Goal: Task Accomplishment & Management: Manage account settings

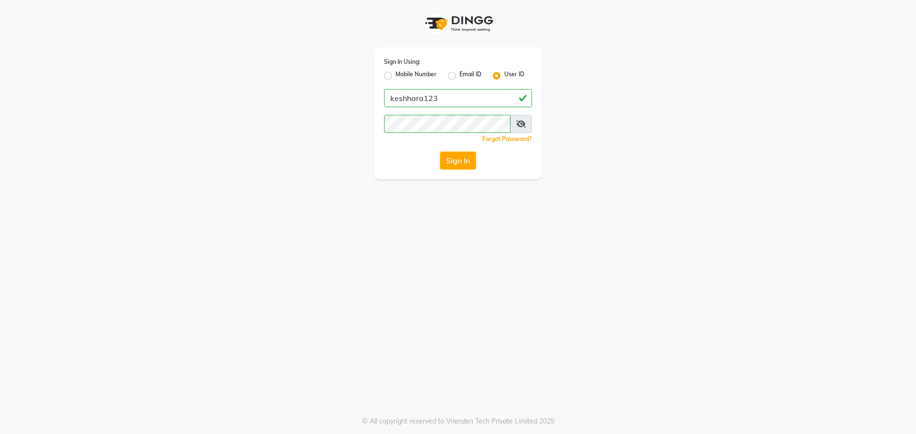
click at [451, 163] on button "Sign In" at bounding box center [458, 161] width 36 height 18
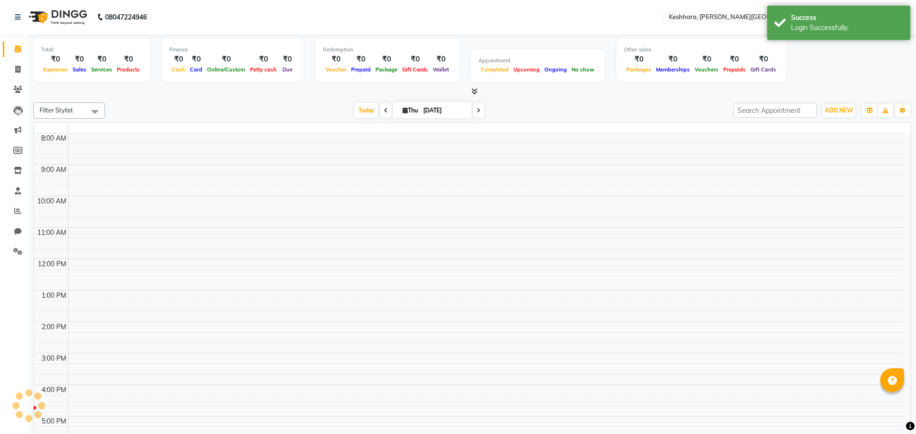
select select "en"
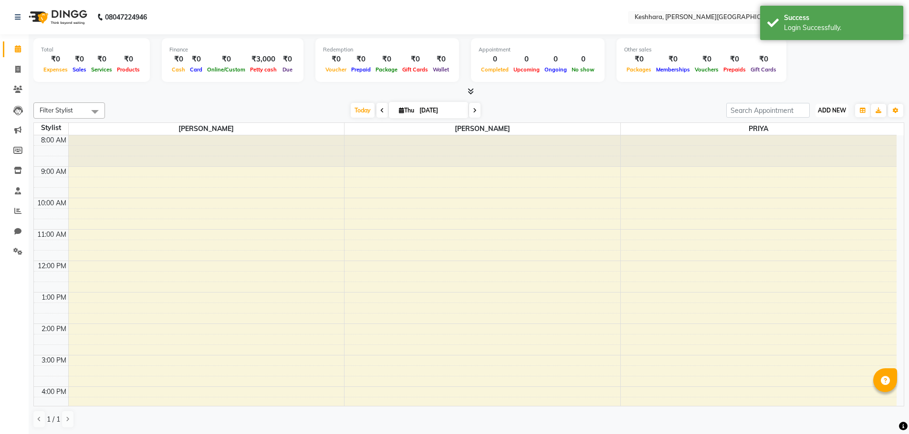
click at [842, 114] on span "ADD NEW" at bounding box center [831, 110] width 28 height 7
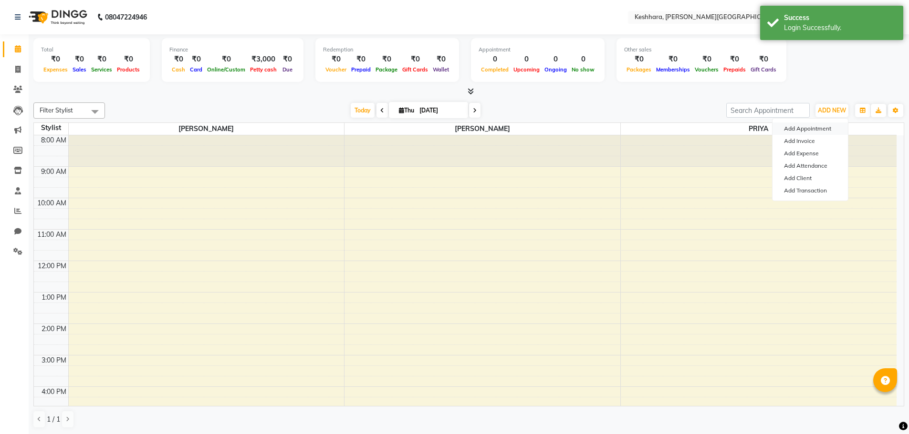
click at [820, 124] on button "Add Appointment" at bounding box center [809, 129] width 75 height 12
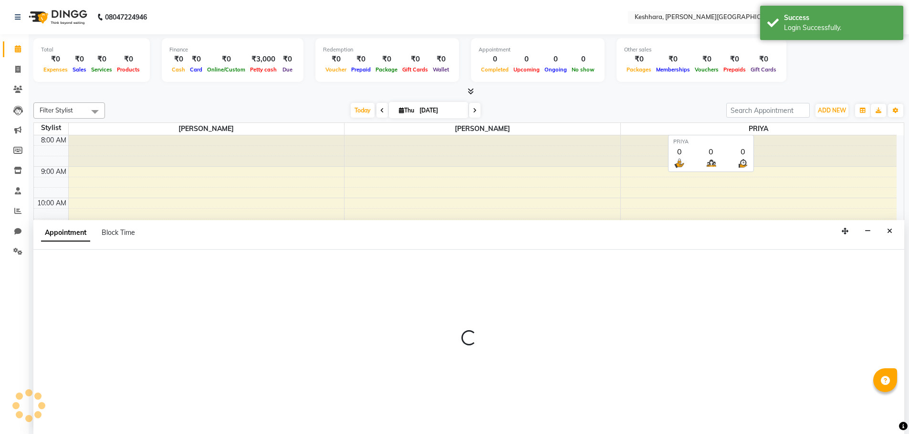
scroll to position [0, 0]
select select "540"
select select "tentative"
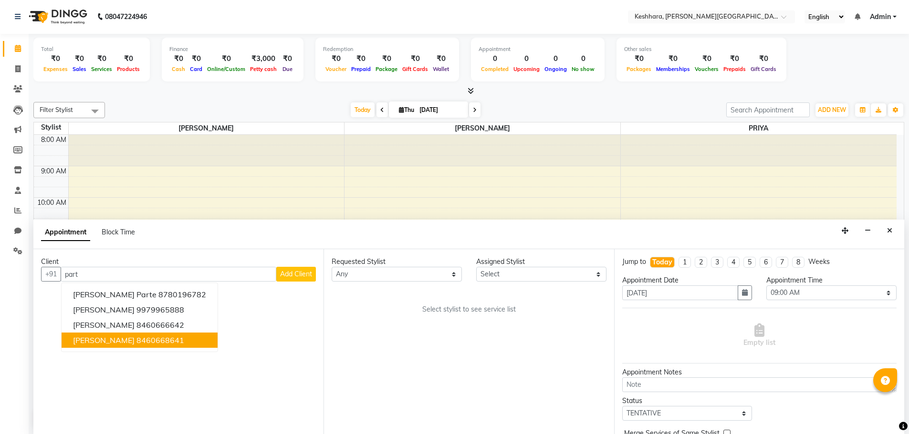
click at [165, 346] on button "[PERSON_NAME] 8460668641" at bounding box center [140, 340] width 156 height 15
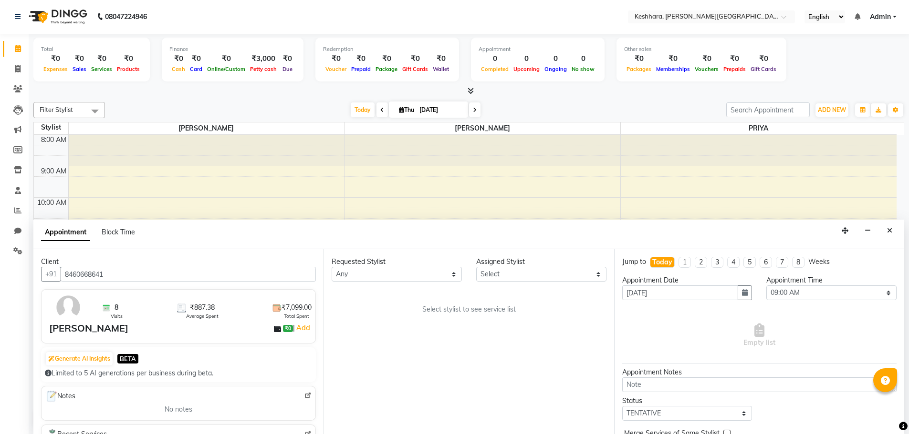
type input "8460668641"
click at [90, 325] on div "[PERSON_NAME]" at bounding box center [88, 328] width 79 height 14
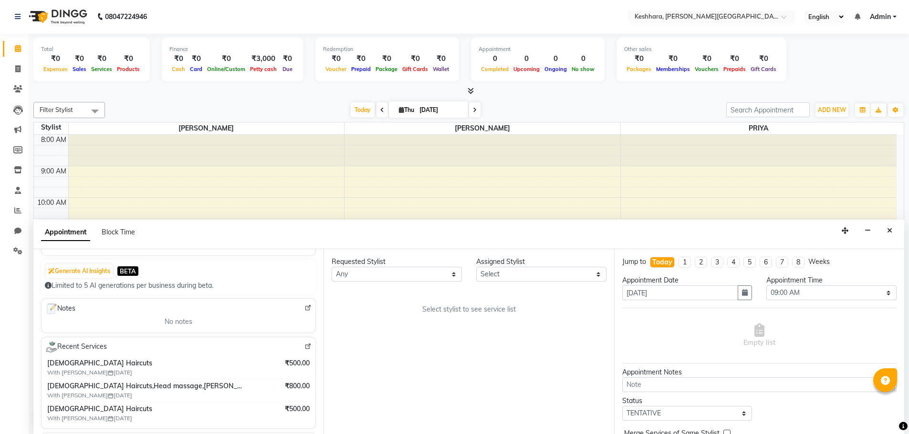
scroll to position [95, 0]
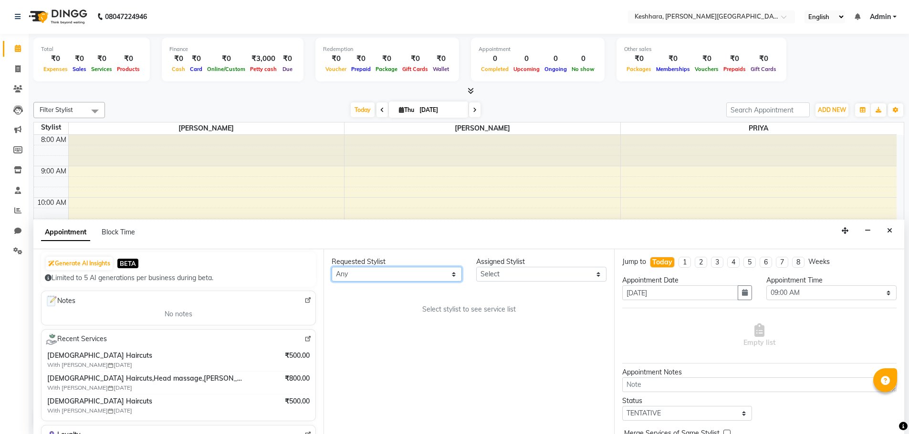
click at [415, 270] on select "Any [PERSON_NAME] PRIYA [PERSON_NAME]" at bounding box center [396, 274] width 130 height 15
select select "74549"
click at [331, 267] on select "Any [PERSON_NAME] PRIYA [PERSON_NAME]" at bounding box center [396, 274] width 130 height 15
select select "74549"
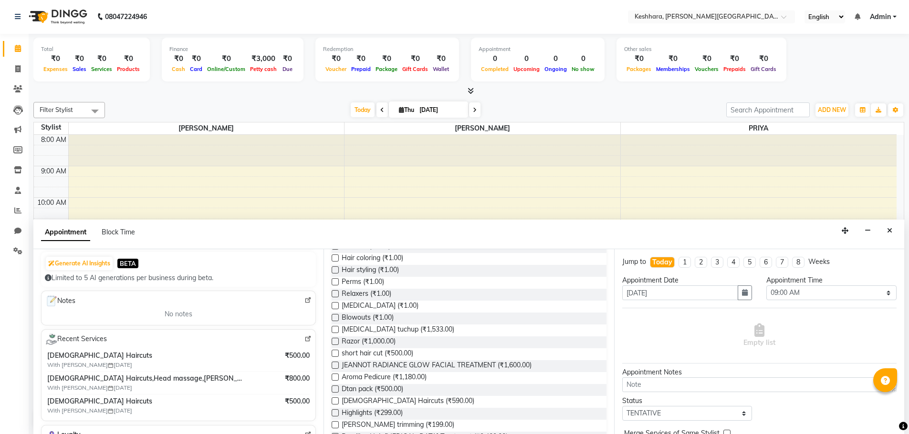
click at [336, 400] on label at bounding box center [334, 401] width 7 height 7
click at [336, 400] on input "checkbox" at bounding box center [334, 402] width 6 height 6
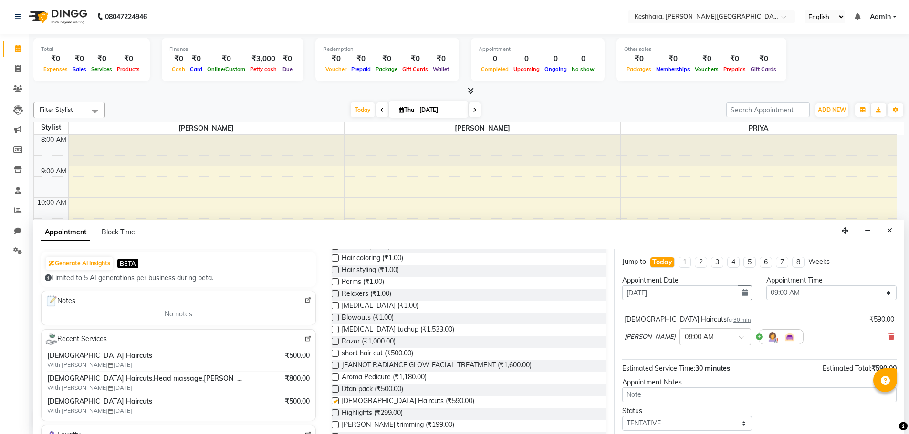
checkbox input "false"
click at [786, 291] on select "Select 09:00 AM 09:15 AM 09:30 AM 09:45 AM 10:00 AM 10:15 AM 10:30 AM 10:45 AM …" at bounding box center [831, 293] width 130 height 15
select select "900"
click at [766, 286] on select "Select 09:00 AM 09:15 AM 09:30 AM 09:45 AM 10:00 AM 10:15 AM 10:30 AM 10:45 AM …" at bounding box center [831, 293] width 130 height 15
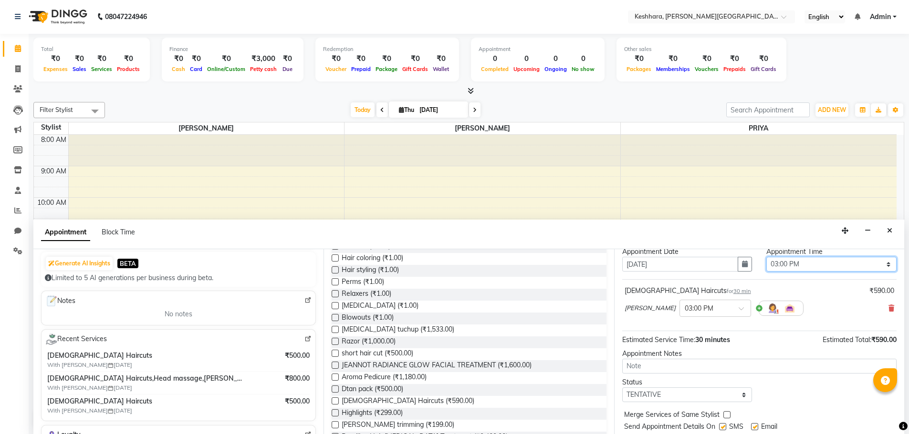
scroll to position [57, 0]
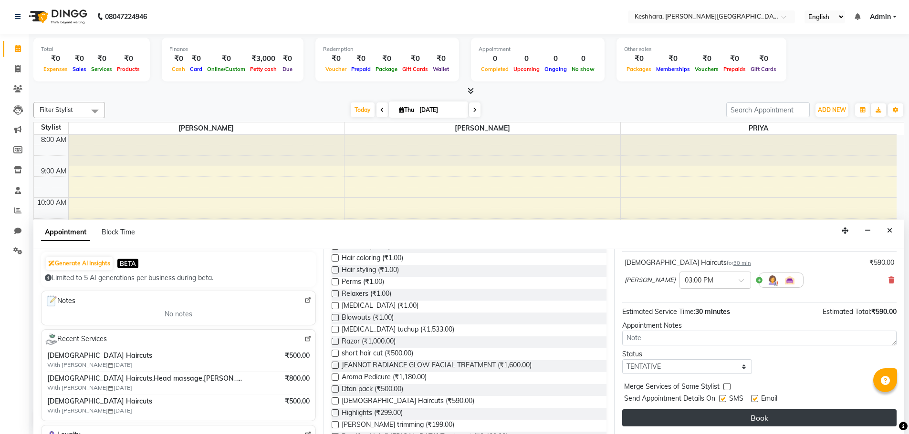
drag, startPoint x: 785, startPoint y: 425, endPoint x: 780, endPoint y: 405, distance: 20.6
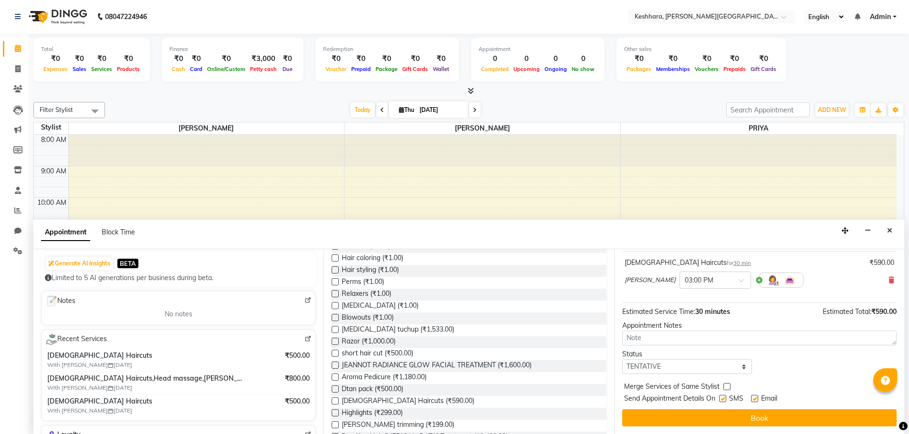
click at [785, 424] on button "Book" at bounding box center [759, 418] width 274 height 17
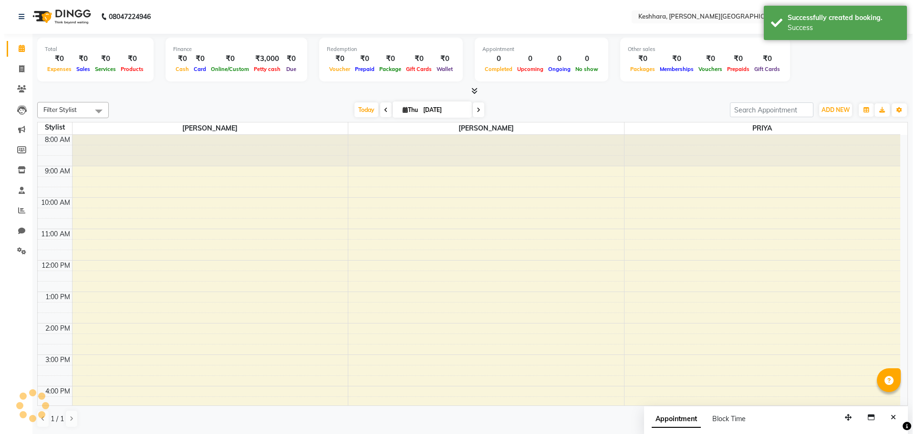
scroll to position [0, 0]
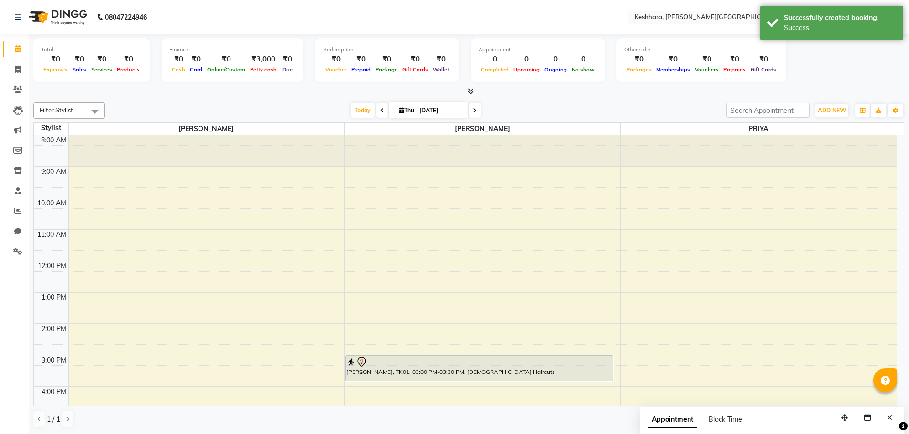
drag, startPoint x: 456, startPoint y: 372, endPoint x: 452, endPoint y: 381, distance: 9.8
click at [453, 381] on div "[PERSON_NAME], TK01, 03:00 PM-03:30 PM, [DEMOGRAPHIC_DATA] Haircuts [PERSON_NAM…" at bounding box center [482, 371] width 276 height 472
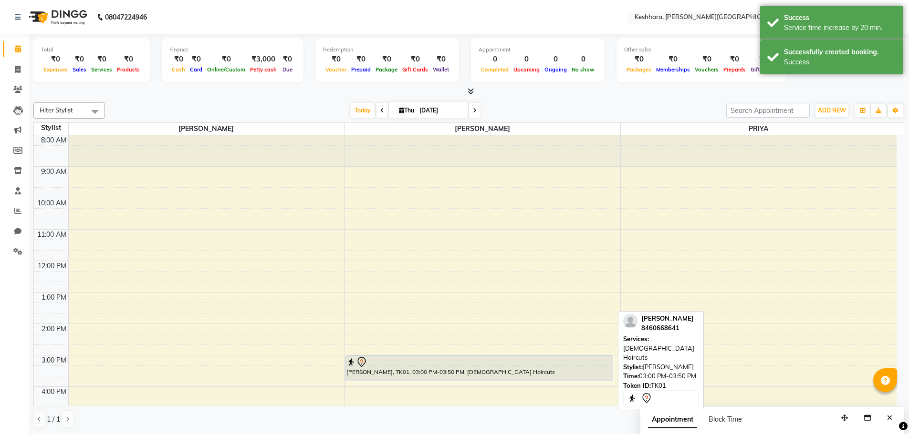
click at [464, 363] on div at bounding box center [479, 362] width 266 height 11
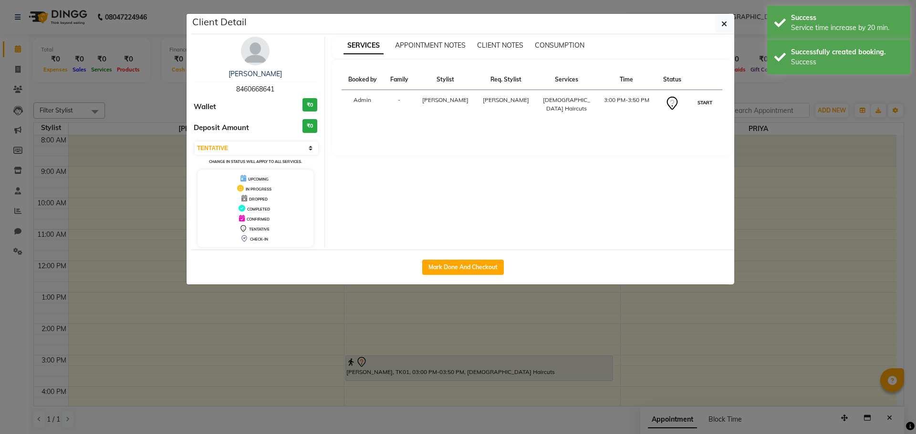
click at [703, 108] on button "START" at bounding box center [705, 103] width 20 height 12
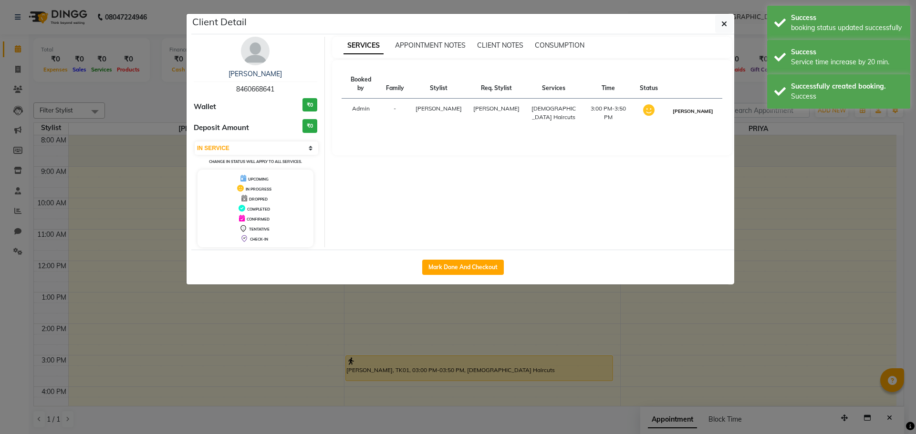
click at [705, 105] on button "[PERSON_NAME]" at bounding box center [692, 111] width 45 height 12
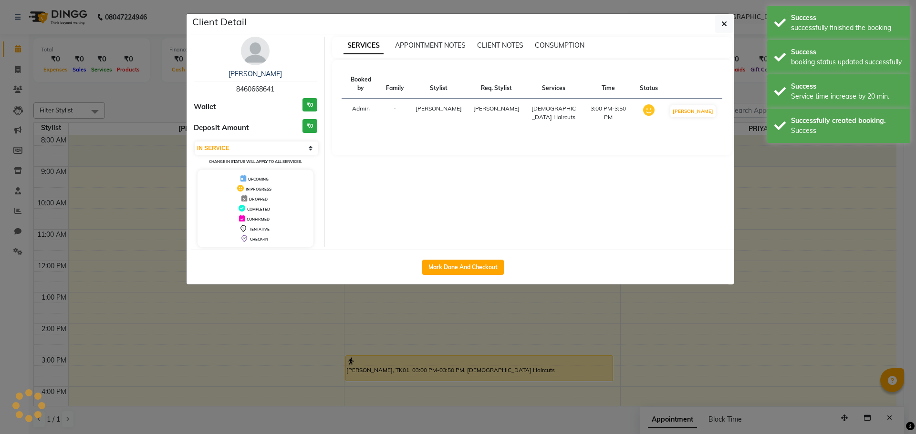
select select "3"
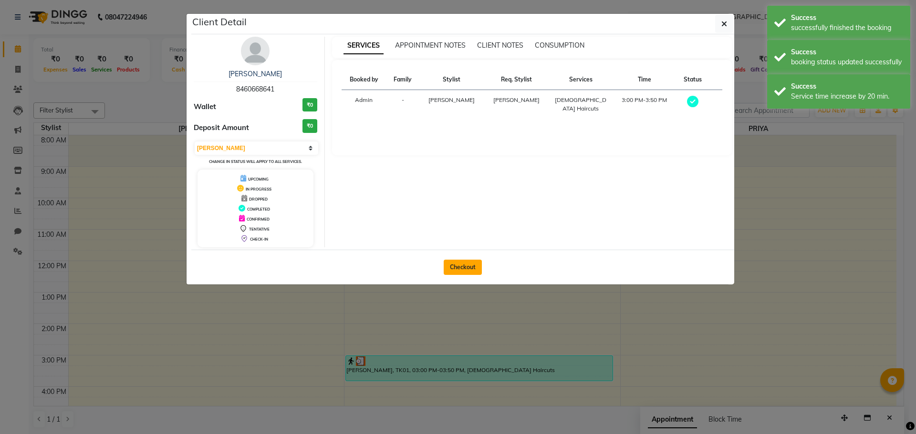
click at [480, 265] on button "Checkout" at bounding box center [463, 267] width 38 height 15
select select "7964"
select select "service"
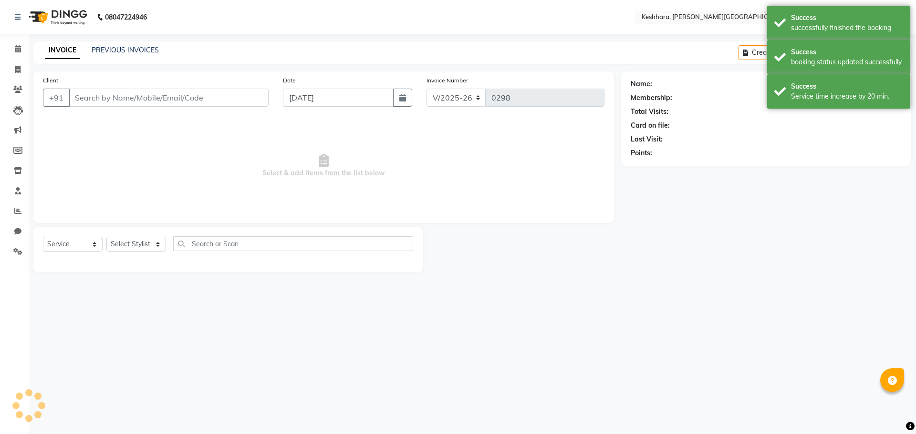
type input "8460668641"
select select "74549"
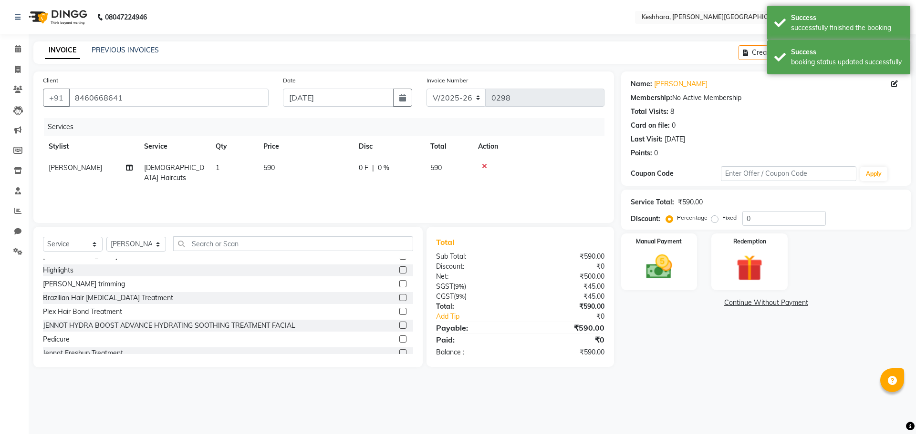
scroll to position [191, 0]
click at [399, 282] on label at bounding box center [402, 281] width 7 height 7
click at [399, 282] on input "checkbox" at bounding box center [402, 282] width 6 height 6
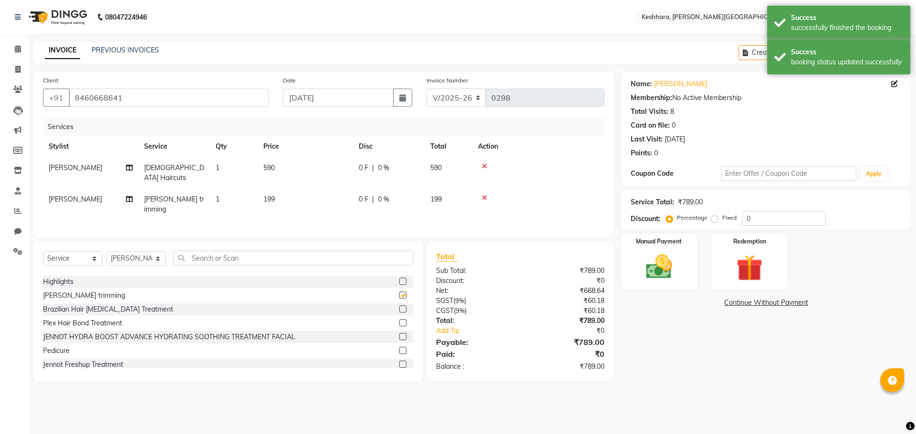
checkbox input "false"
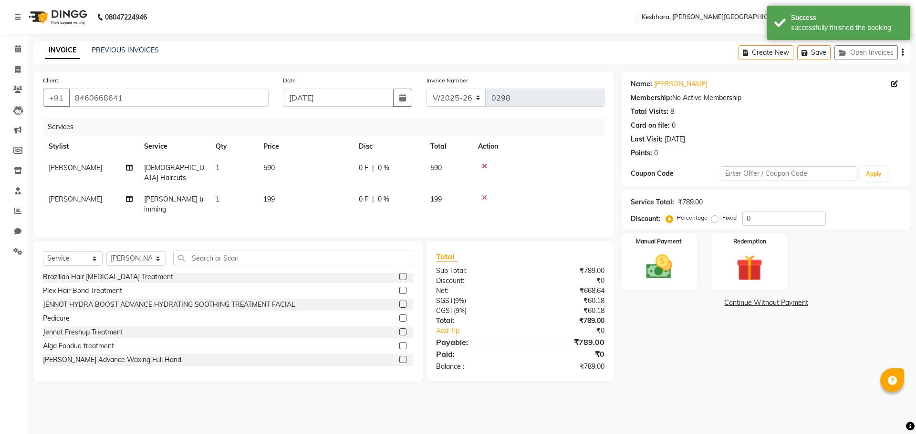
scroll to position [238, 0]
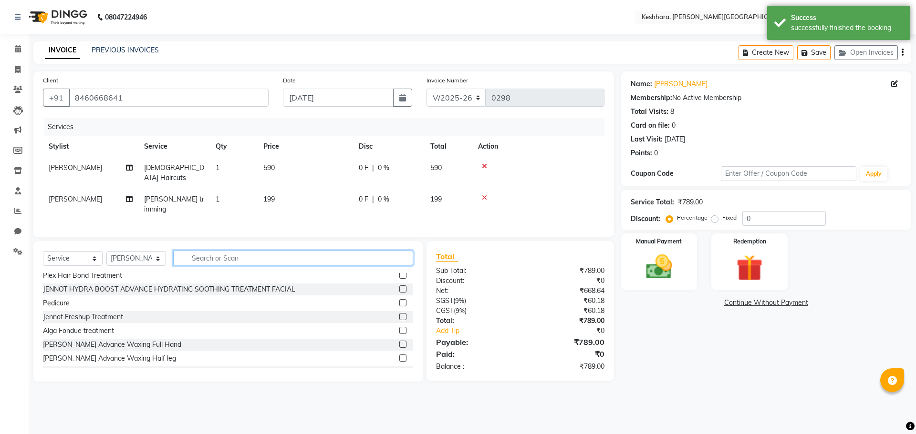
click at [234, 251] on input "text" at bounding box center [293, 258] width 240 height 15
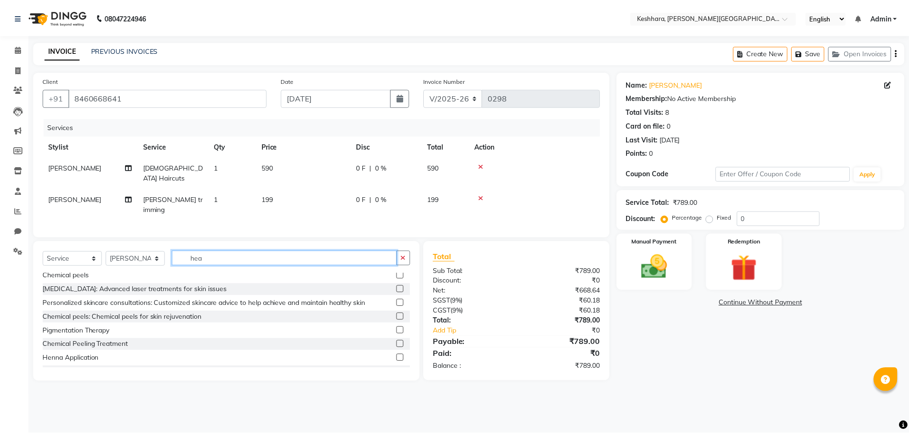
scroll to position [0, 0]
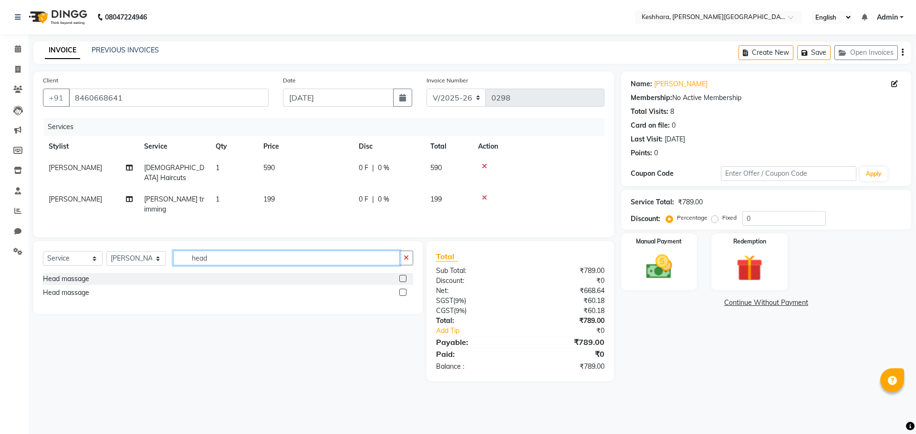
type input "head"
click at [402, 275] on label at bounding box center [402, 278] width 7 height 7
click at [402, 276] on input "checkbox" at bounding box center [402, 279] width 6 height 6
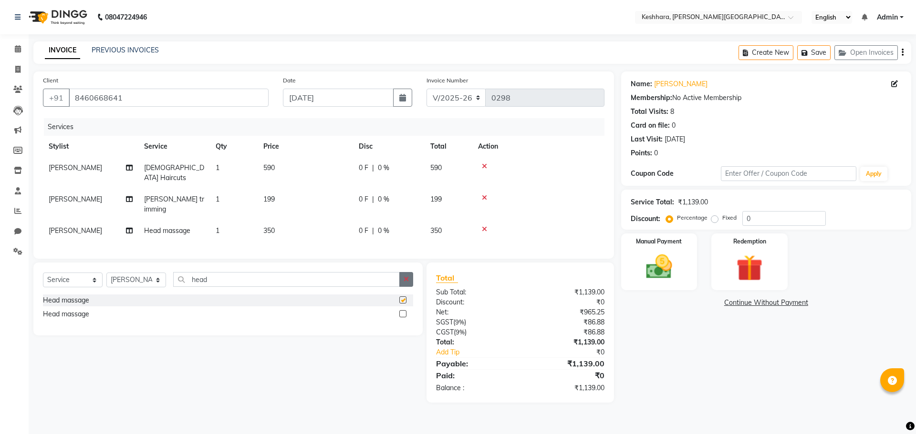
checkbox input "false"
click at [402, 310] on label at bounding box center [402, 313] width 7 height 7
click at [402, 311] on input "checkbox" at bounding box center [402, 314] width 6 height 6
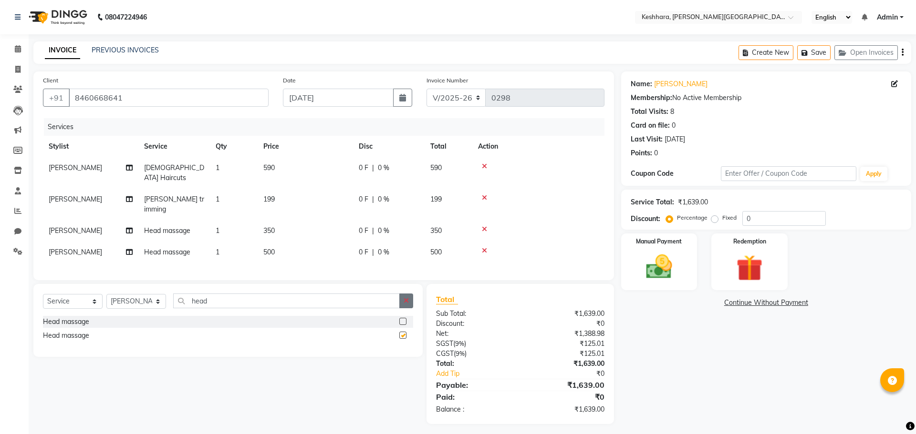
checkbox input "false"
click at [483, 226] on icon at bounding box center [484, 229] width 5 height 7
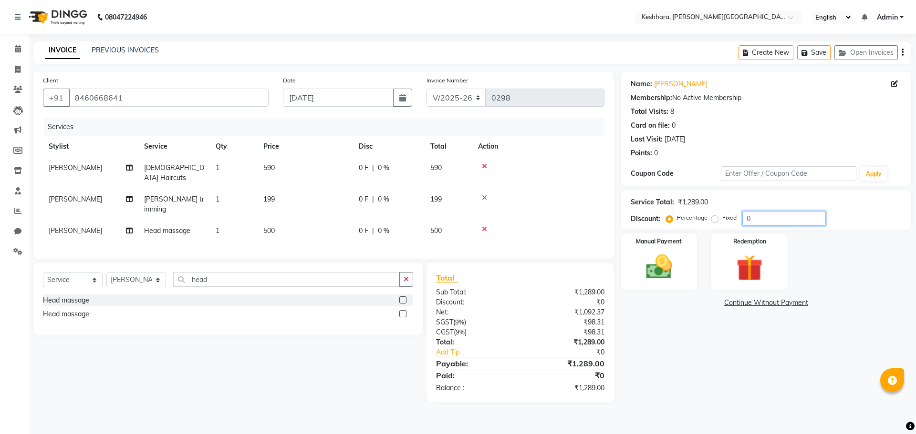
click at [764, 217] on input "0" at bounding box center [783, 218] width 83 height 15
drag, startPoint x: 766, startPoint y: 219, endPoint x: 773, endPoint y: 225, distance: 8.8
click at [773, 225] on input "number" at bounding box center [783, 218] width 83 height 15
type input "2"
type input "37.9365"
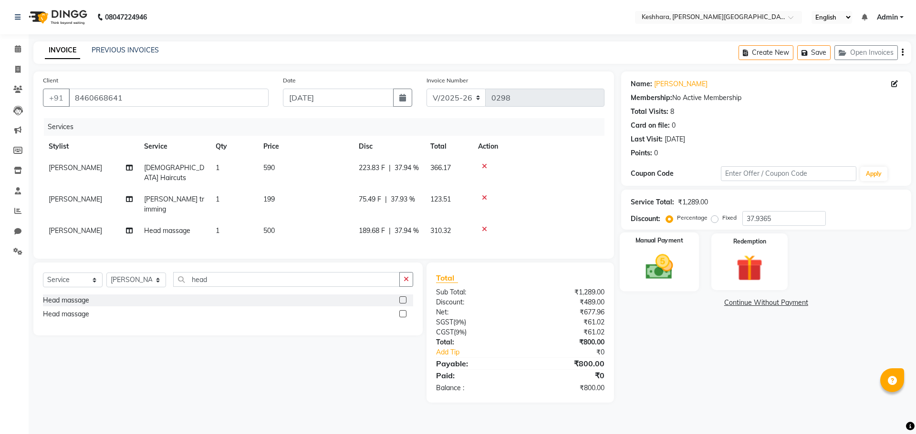
click at [684, 258] on div "Manual Payment" at bounding box center [658, 262] width 79 height 59
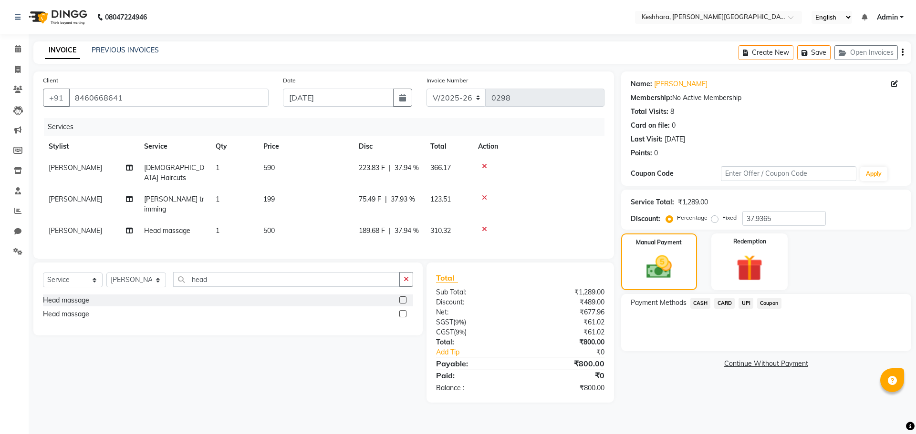
click at [702, 304] on span "CASH" at bounding box center [700, 303] width 21 height 11
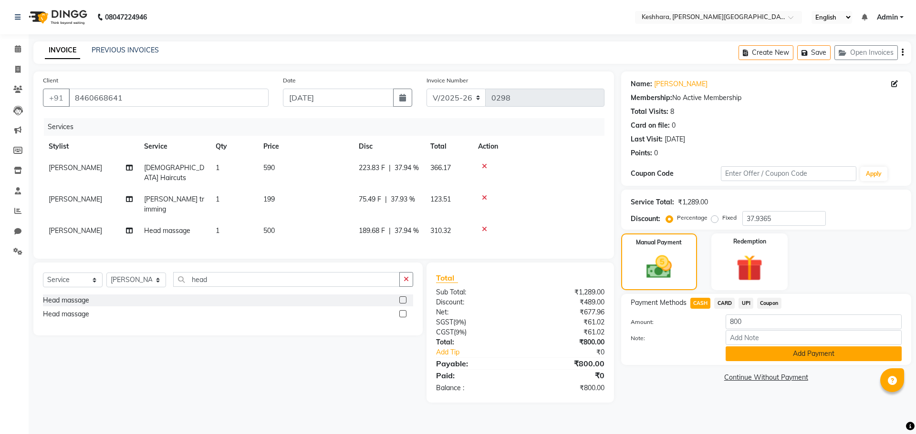
click at [777, 352] on button "Add Payment" at bounding box center [813, 354] width 176 height 15
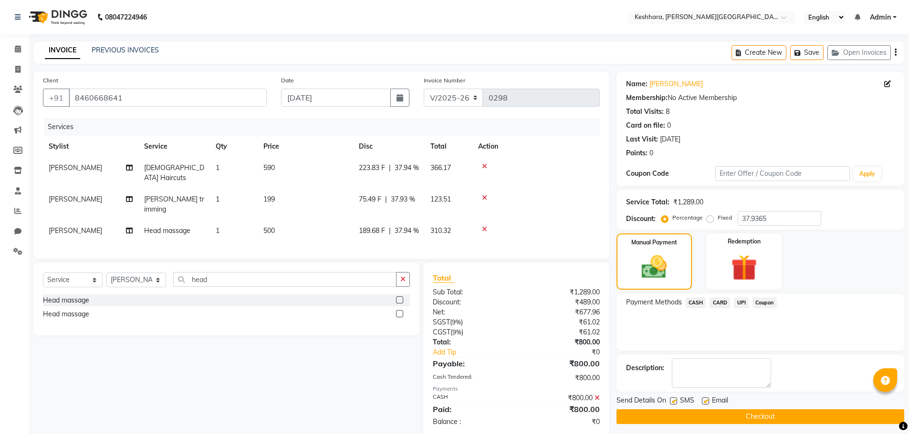
click at [800, 414] on button "Checkout" at bounding box center [760, 417] width 288 height 15
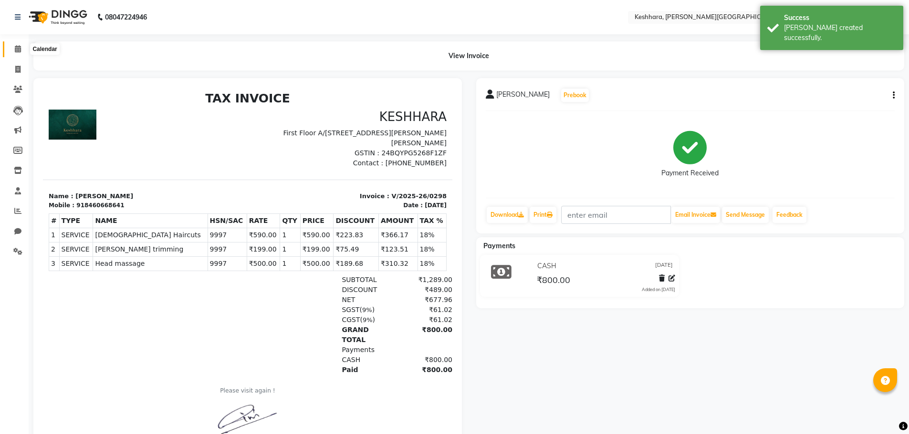
click at [17, 48] on icon at bounding box center [18, 48] width 6 height 7
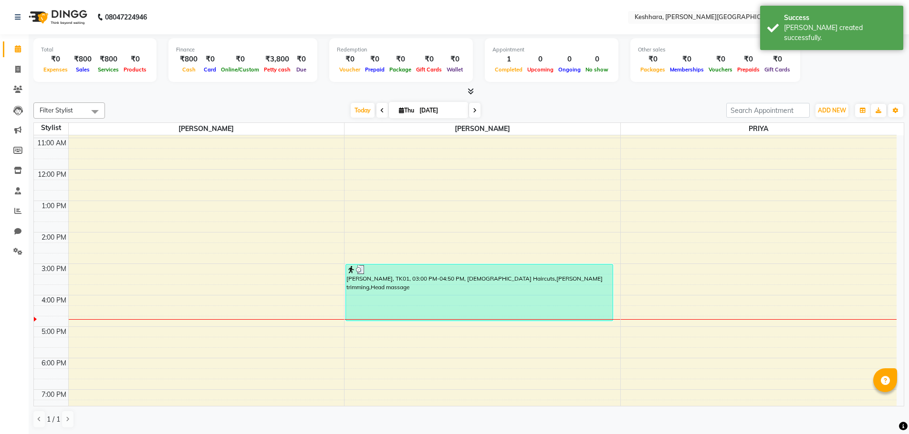
scroll to position [95, 0]
